Goal: Use online tool/utility: Utilize a website feature to perform a specific function

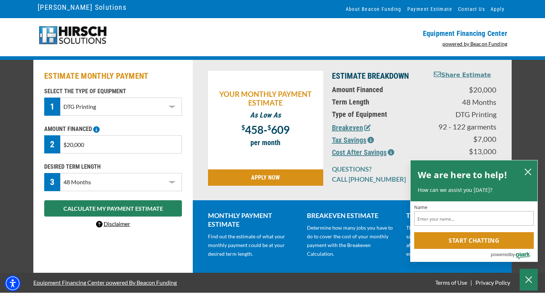
select select "10"
select select "48"
click at [61, 45] on img at bounding box center [73, 35] width 70 height 20
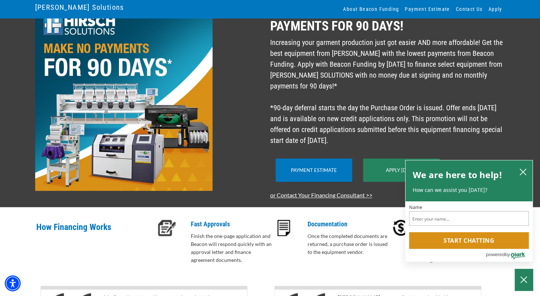
scroll to position [61, 0]
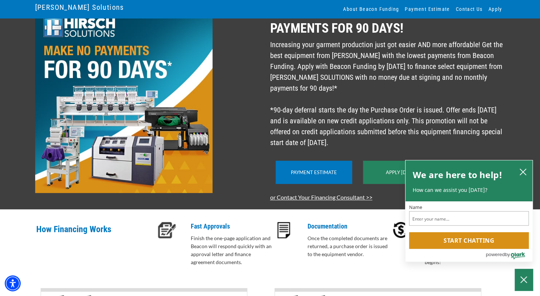
click at [148, 155] on img at bounding box center [123, 100] width 177 height 186
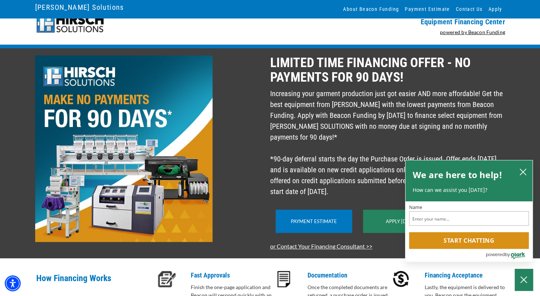
scroll to position [0, 0]
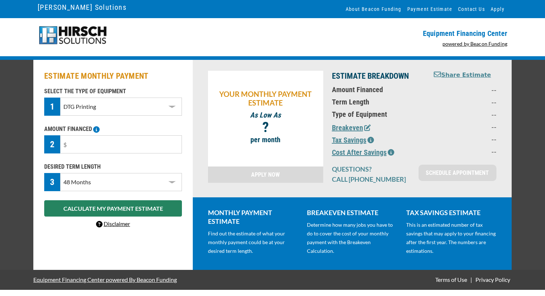
select select "10"
select select "48"
